Goal: Find specific page/section: Find specific page/section

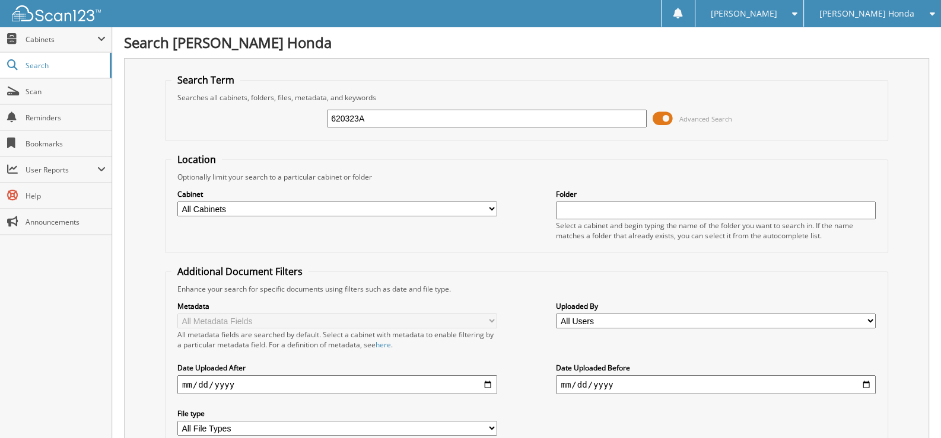
drag, startPoint x: 386, startPoint y: 116, endPoint x: 315, endPoint y: 119, distance: 70.6
click at [315, 119] on div "620323A Advanced Search" at bounding box center [526, 119] width 710 height 32
type input "186617"
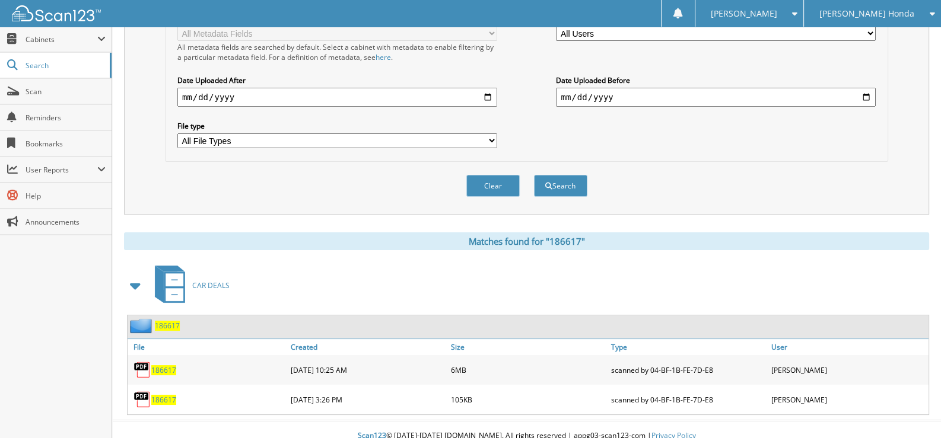
click at [162, 395] on span "186617" at bounding box center [163, 400] width 25 height 10
click at [160, 365] on span "186617" at bounding box center [163, 370] width 25 height 10
